Goal: Book appointment/travel/reservation

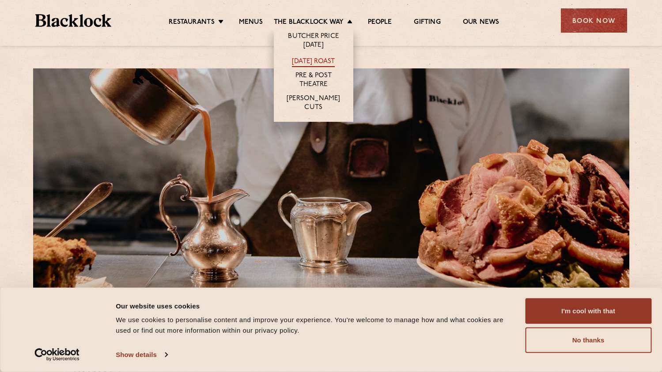
click at [322, 61] on link "[DATE] Roast" at bounding box center [313, 62] width 43 height 10
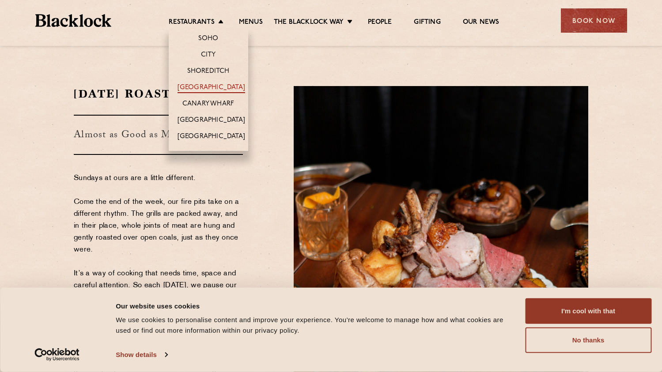
click at [210, 86] on link "[GEOGRAPHIC_DATA]" at bounding box center [212, 88] width 68 height 10
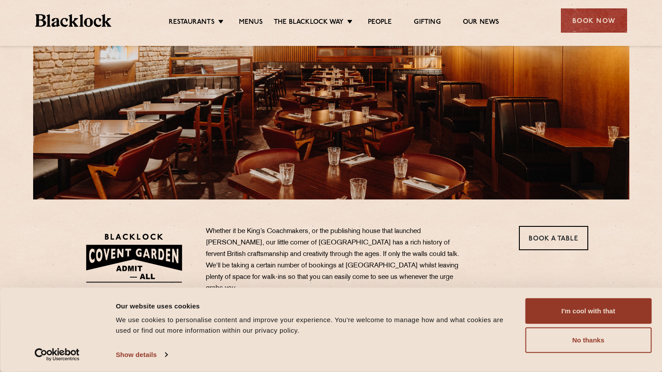
scroll to position [129, 0]
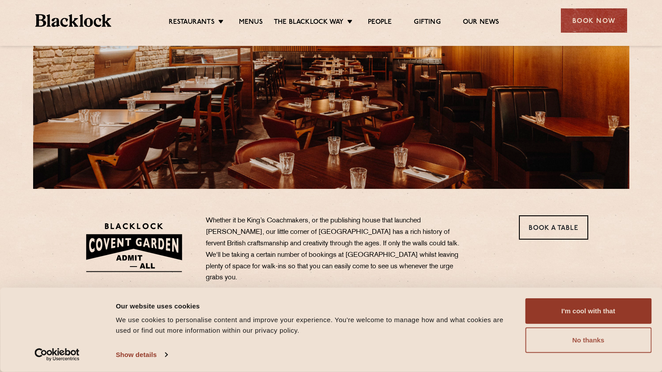
click at [573, 336] on button "No thanks" at bounding box center [588, 341] width 126 height 26
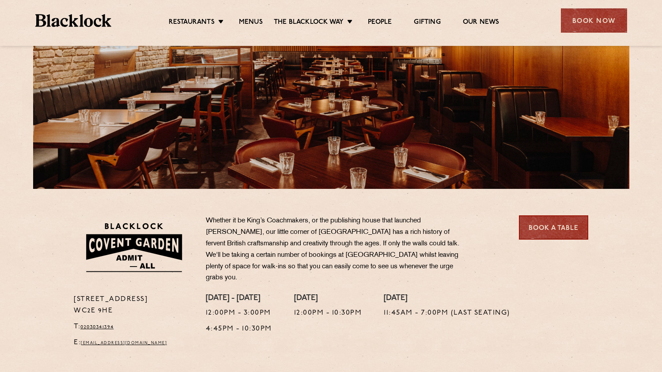
click at [549, 233] on link "Book a Table" at bounding box center [553, 227] width 69 height 24
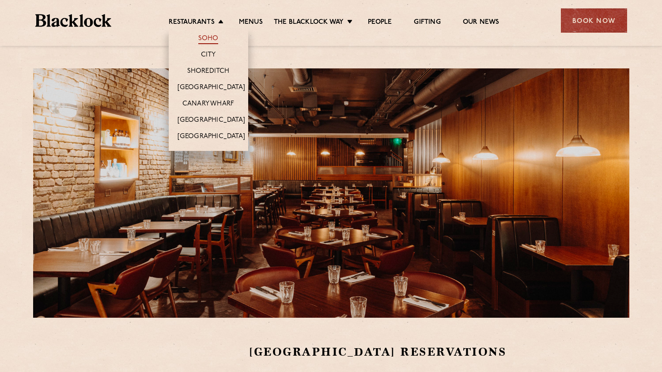
click at [209, 38] on link "Soho" at bounding box center [208, 39] width 20 height 10
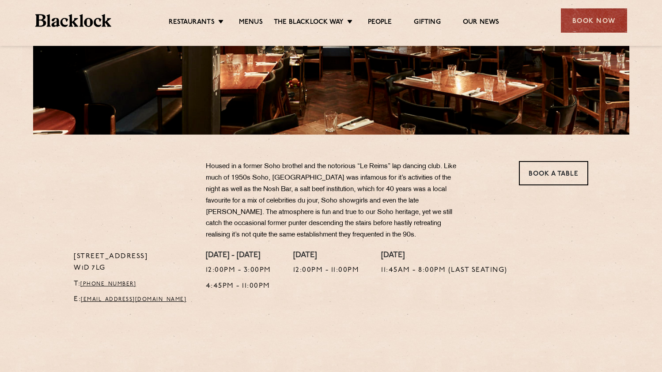
scroll to position [287, 0]
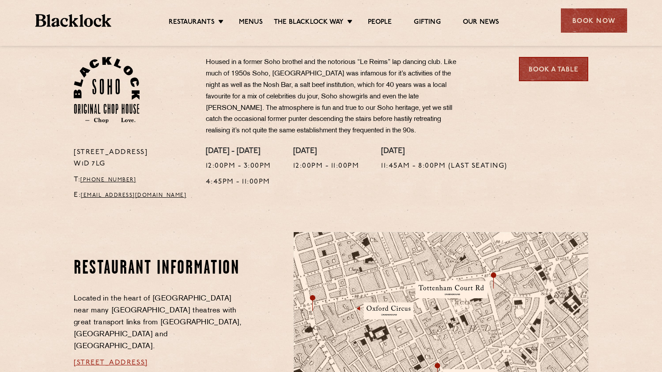
click at [555, 72] on link "Book a Table" at bounding box center [553, 69] width 69 height 24
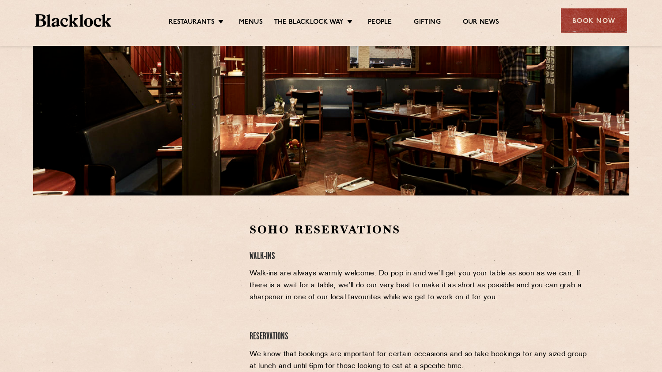
scroll to position [145, 0]
